Goal: Task Accomplishment & Management: Use online tool/utility

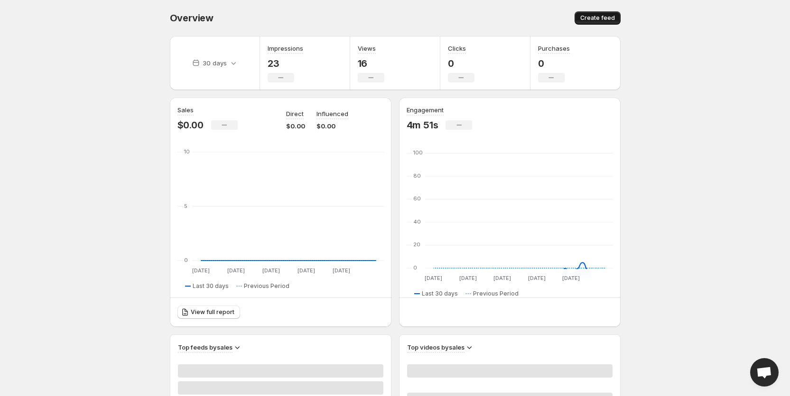
click at [590, 23] on button "Create feed" at bounding box center [597, 17] width 46 height 13
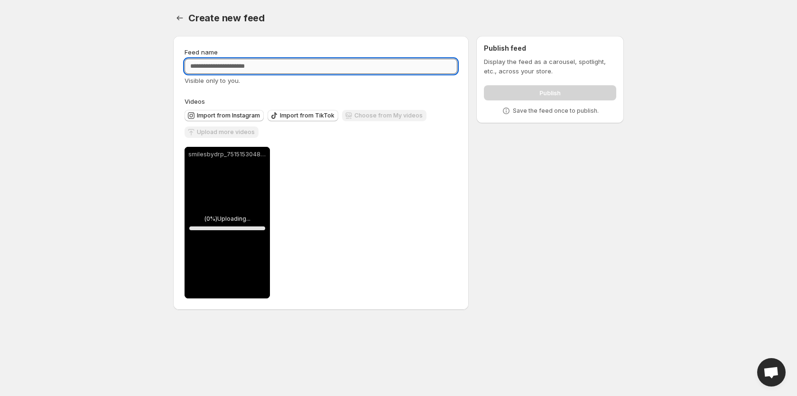
click at [255, 64] on input "Feed name" at bounding box center [320, 66] width 273 height 15
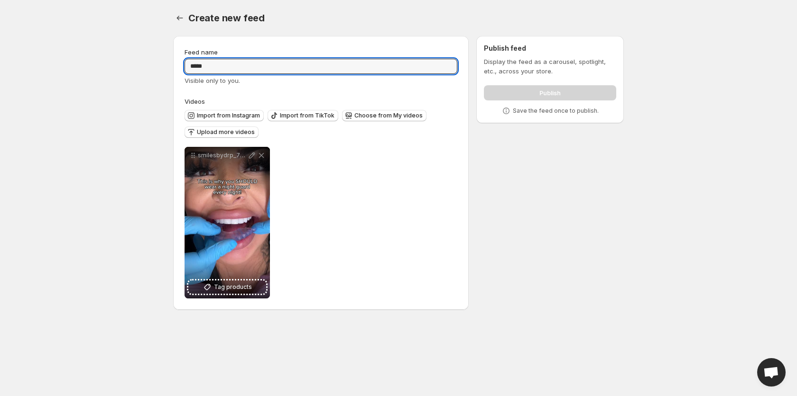
type input "*****"
click at [167, 90] on div "**********" at bounding box center [395, 174] width 458 height 293
